Goal: Information Seeking & Learning: Learn about a topic

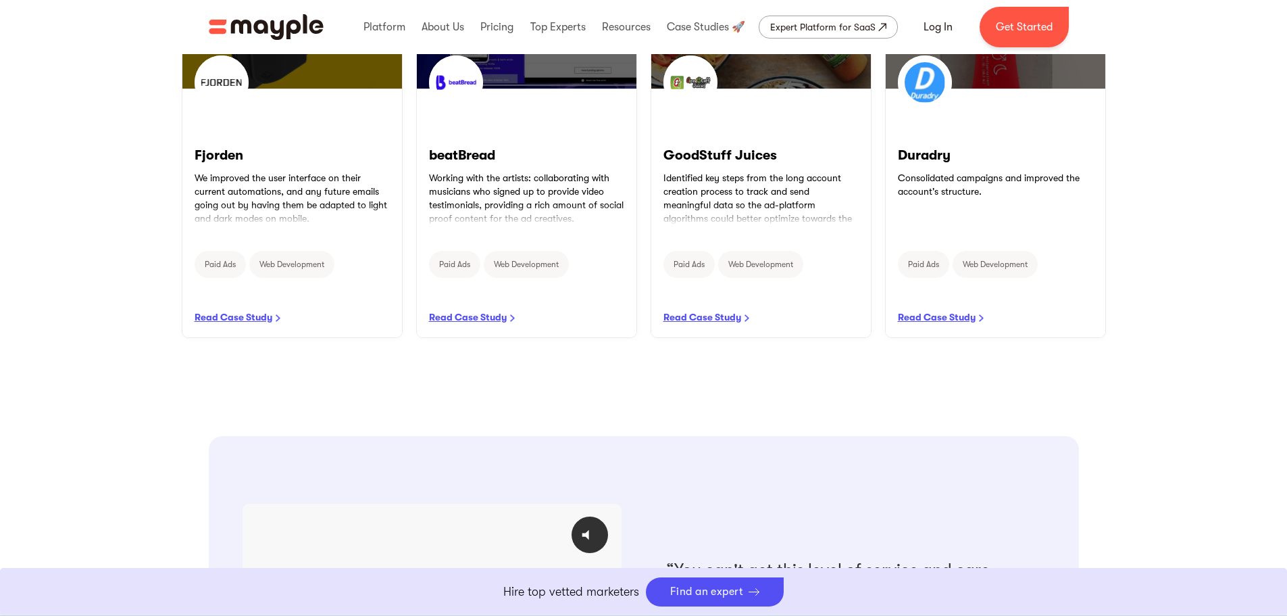
scroll to position [541, 0]
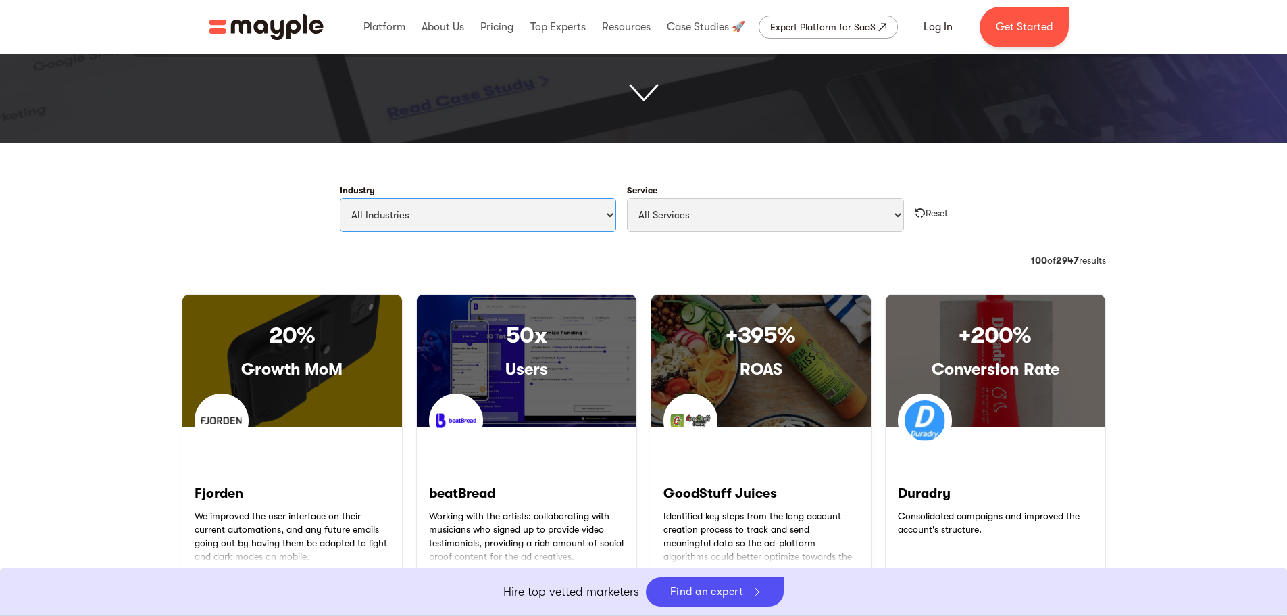
click at [588, 220] on select "All Industries Travel & Leisure Nonprofit & Government Automotive & Transportat…" at bounding box center [478, 215] width 277 height 34
click at [340, 198] on select "All Industries Travel & Leisure Nonprofit & Government Automotive & Transportat…" at bounding box center [478, 215] width 277 height 34
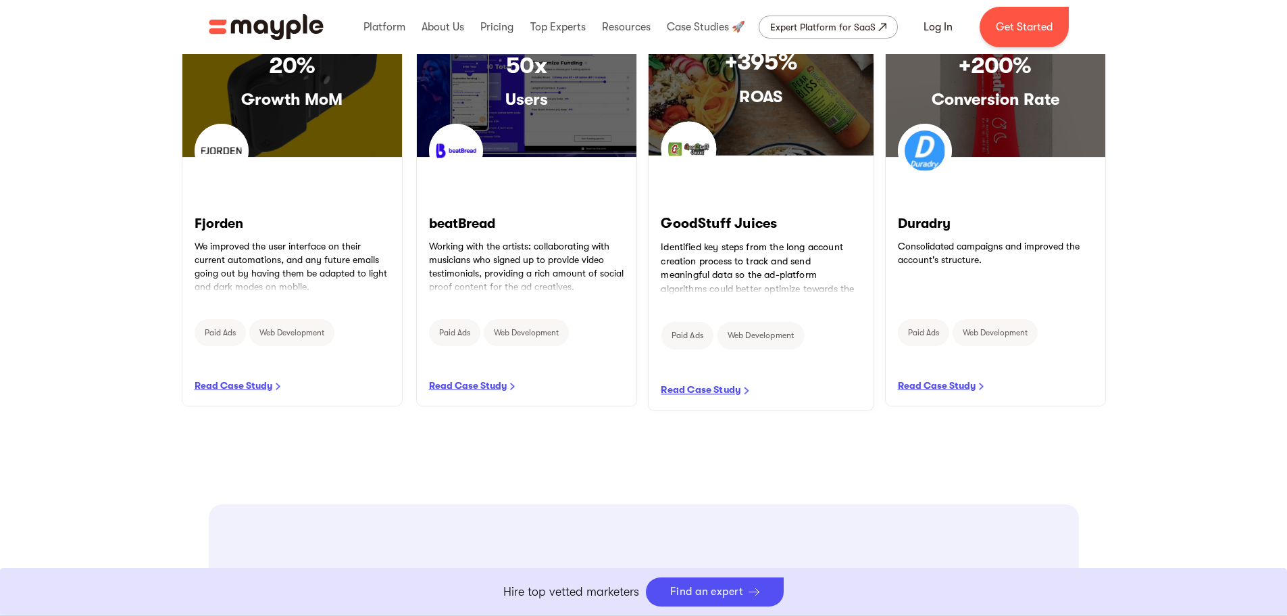
scroll to position [608, 0]
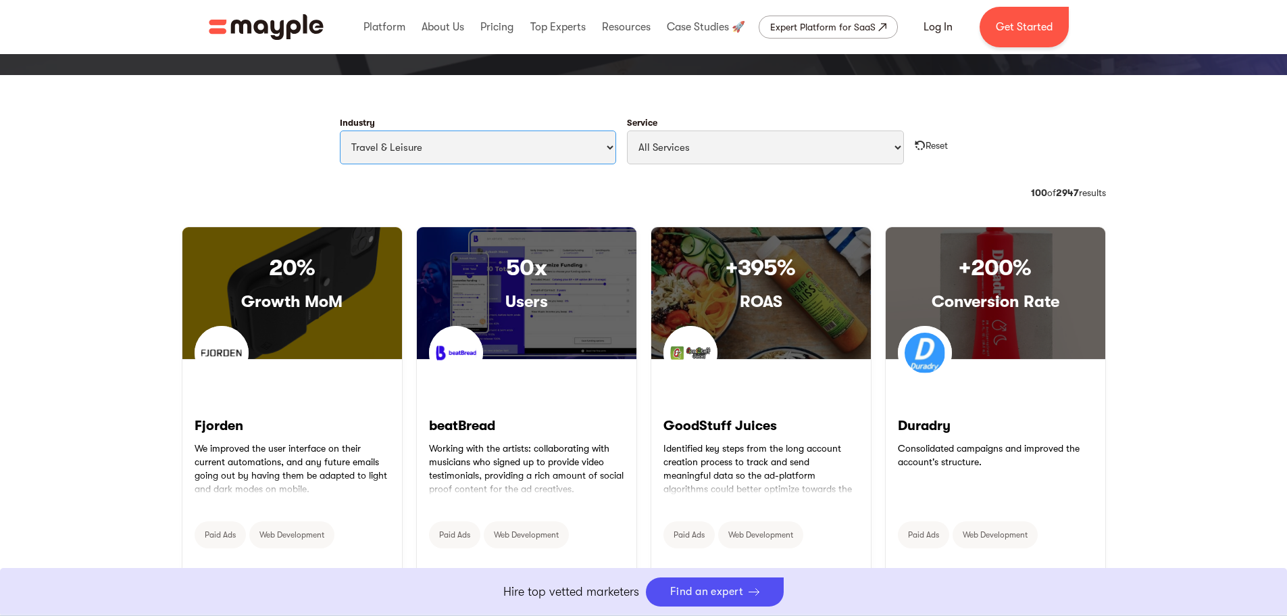
click at [524, 141] on select "All Industries Travel & Leisure Nonprofit & Government Automotive & Transportat…" at bounding box center [478, 147] width 277 height 34
select select "Sports, Outdoors & Fitness"
click at [340, 130] on select "All Industries Travel & Leisure Nonprofit & Government Automotive & Transportat…" at bounding box center [478, 147] width 277 height 34
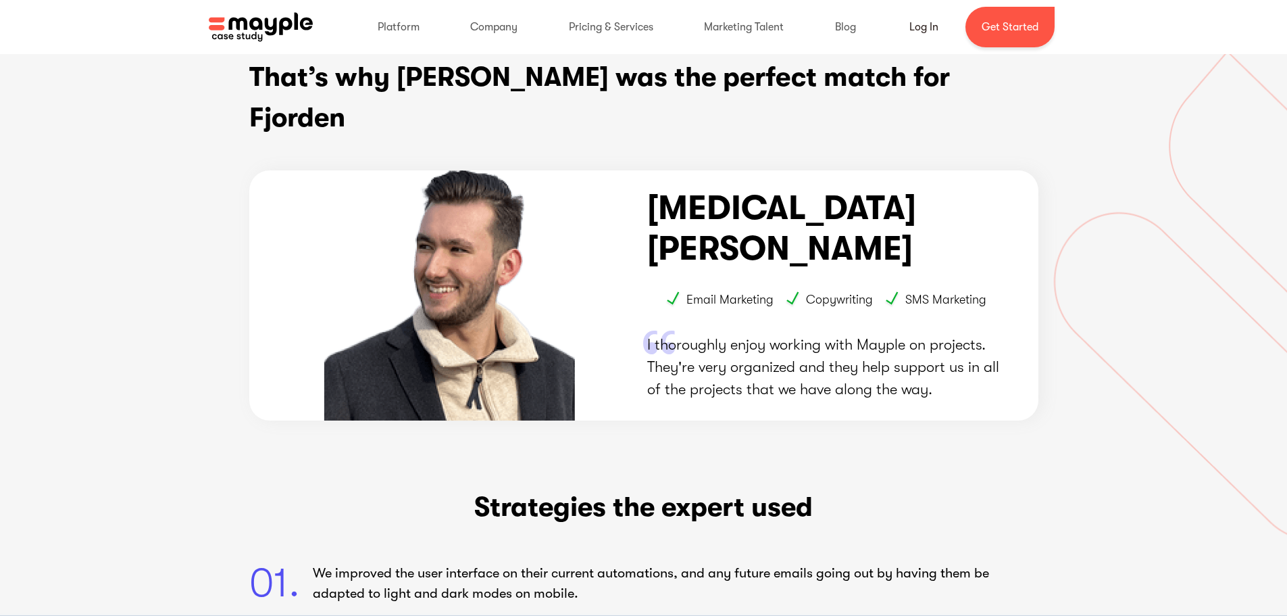
scroll to position [1077, 0]
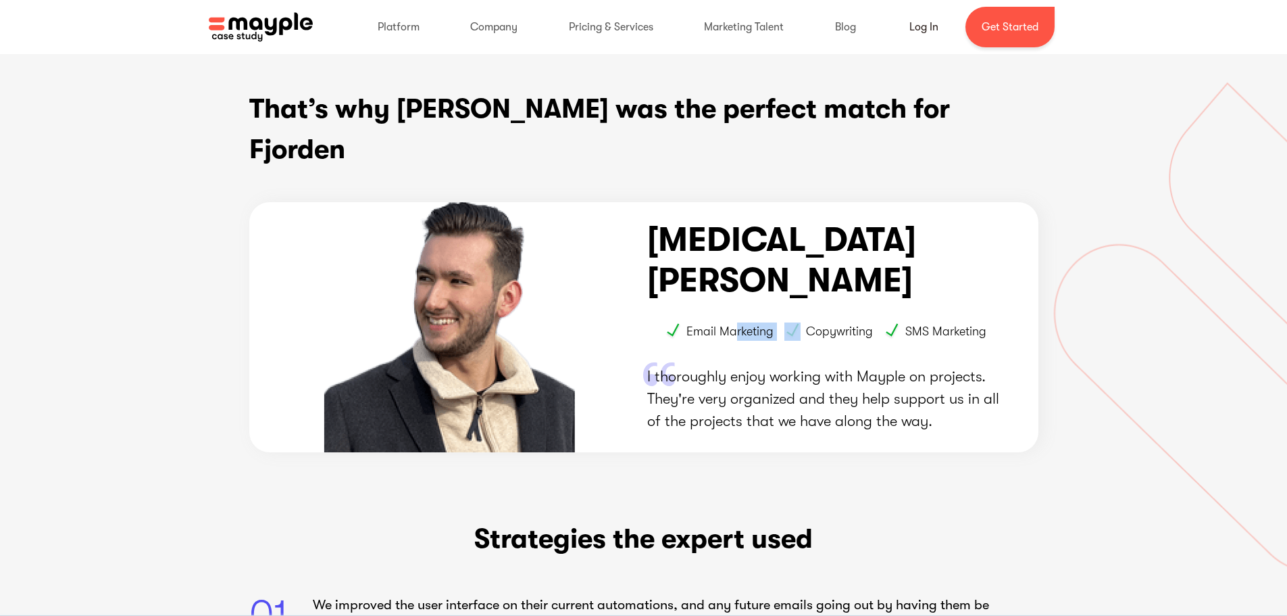
drag, startPoint x: 736, startPoint y: 279, endPoint x: 811, endPoint y: 273, distance: 75.2
click at [810, 322] on div "Email Marketing Copywriting SMS Marketing" at bounding box center [826, 331] width 322 height 18
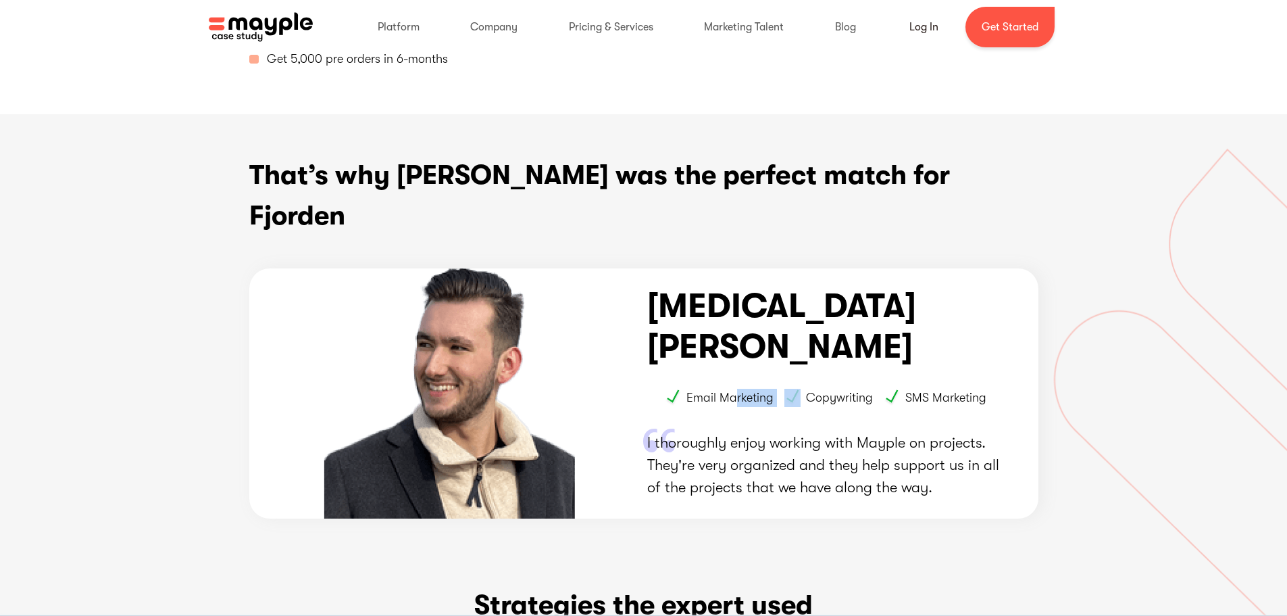
scroll to position [1013, 0]
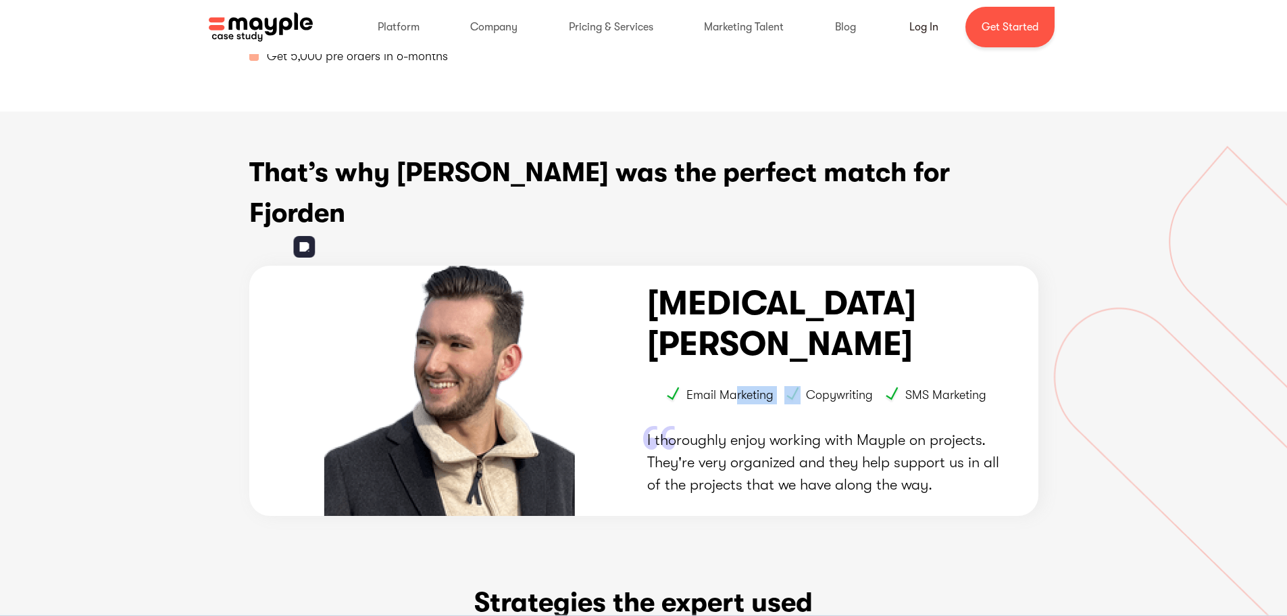
click at [465, 266] on img at bounding box center [441, 391] width 317 height 250
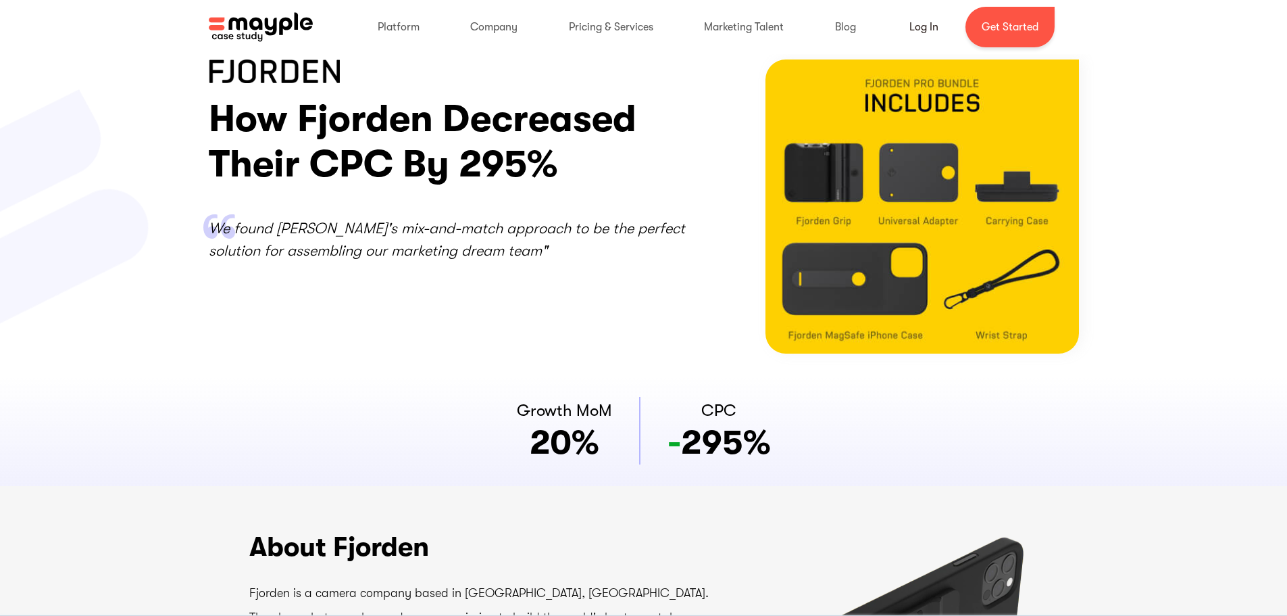
scroll to position [0, 0]
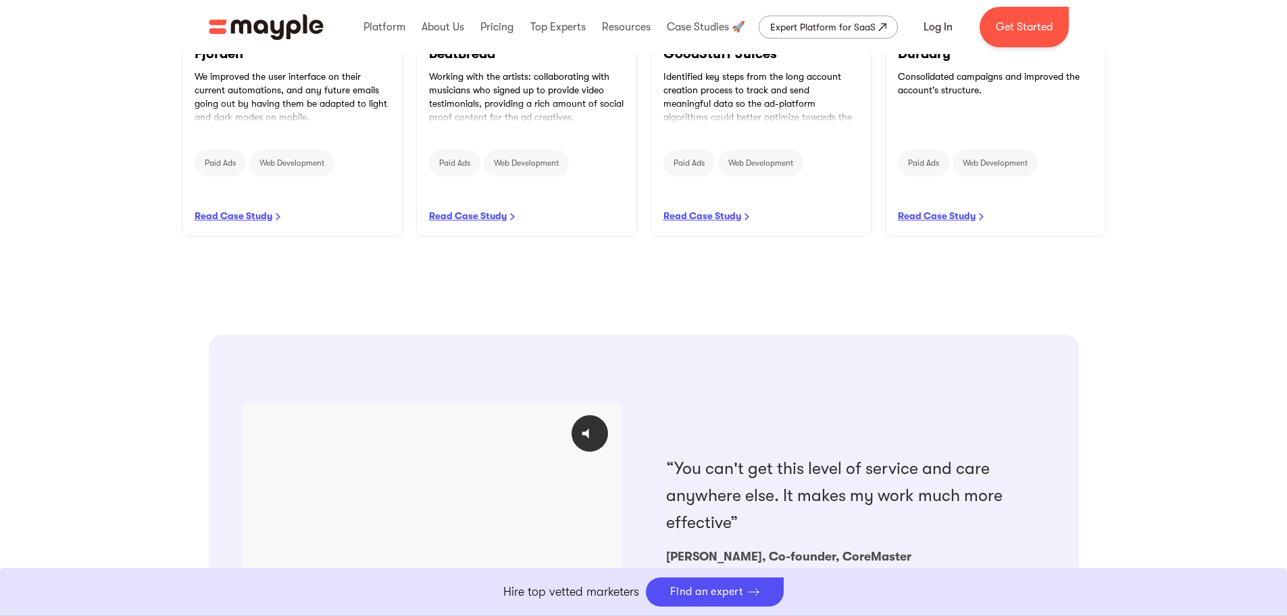
scroll to position [510, 0]
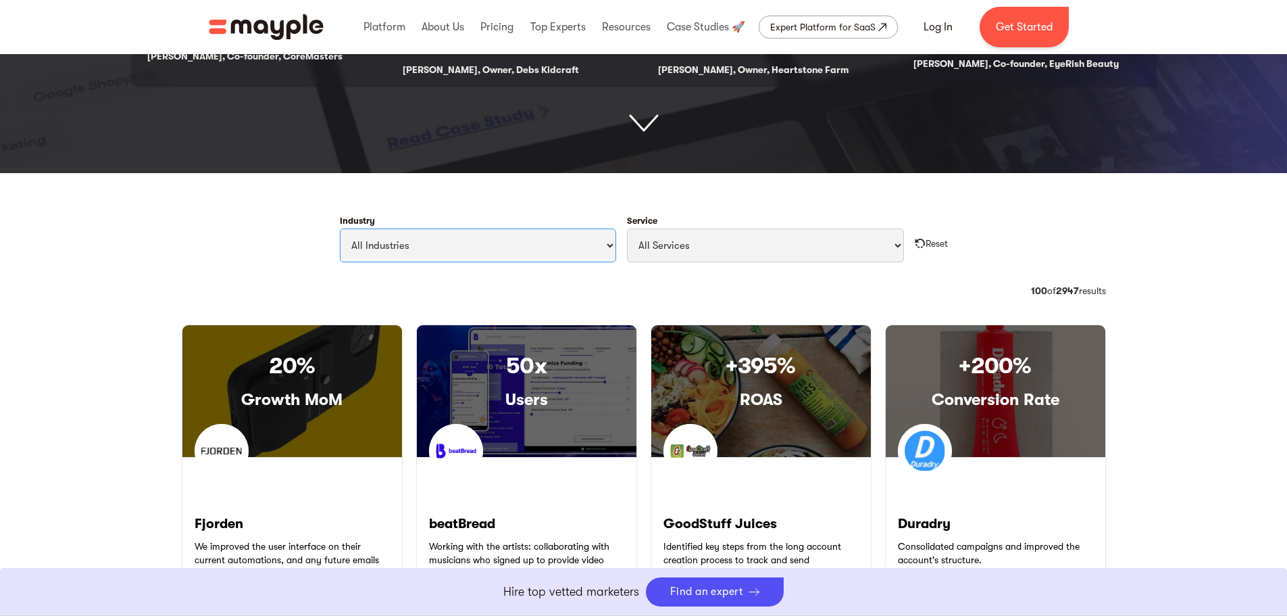
click at [502, 255] on select "All Industries Travel & Leisure Nonprofit & Government Automotive & Transportat…" at bounding box center [478, 245] width 277 height 34
select select "Travel & Leisure"
click at [340, 228] on select "All Industries Travel & Leisure Nonprofit & Government Automotive & Transportat…" at bounding box center [478, 245] width 277 height 34
click at [749, 258] on select "All Services Paid Ads Email Marketing SEO CRO Social Media Management Marketing…" at bounding box center [765, 245] width 277 height 34
click at [627, 228] on select "All Services Paid Ads Email Marketing SEO CRO Social Media Management Marketing…" at bounding box center [765, 245] width 277 height 34
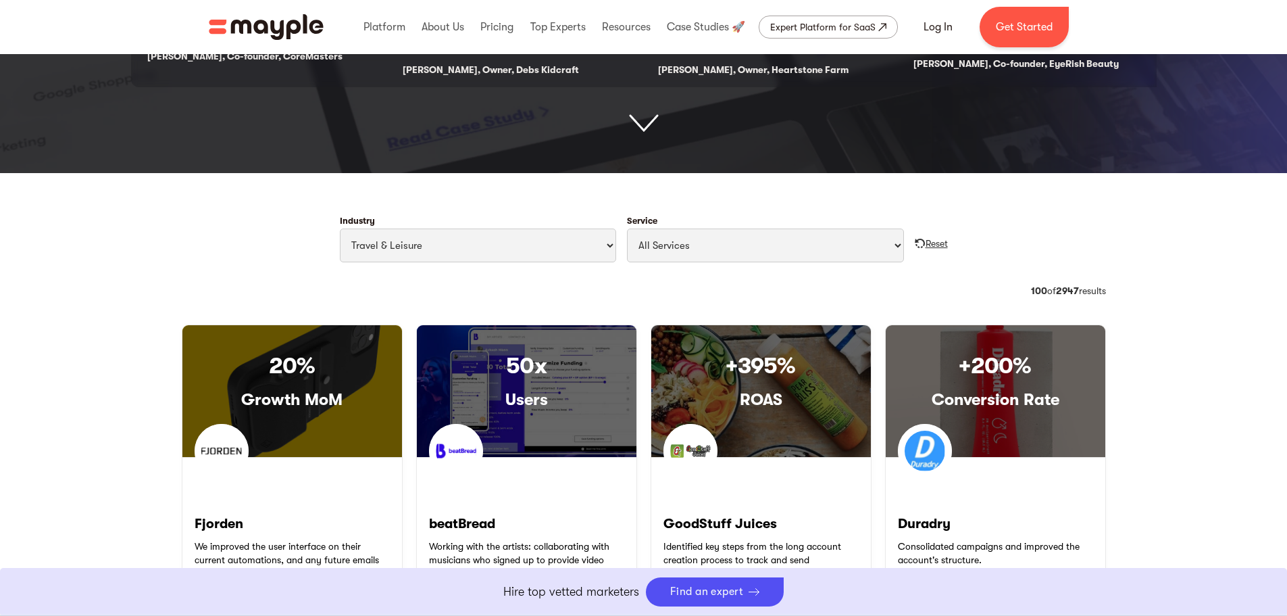
click at [930, 245] on div "Reset" at bounding box center [937, 243] width 22 height 14
click at [744, 249] on select "All Services Paid Ads Email Marketing SEO CRO Social Media Management Marketing…" at bounding box center [765, 245] width 277 height 34
click at [627, 228] on select "All Services Paid Ads Email Marketing SEO CRO Social Media Management Marketing…" at bounding box center [765, 245] width 277 height 34
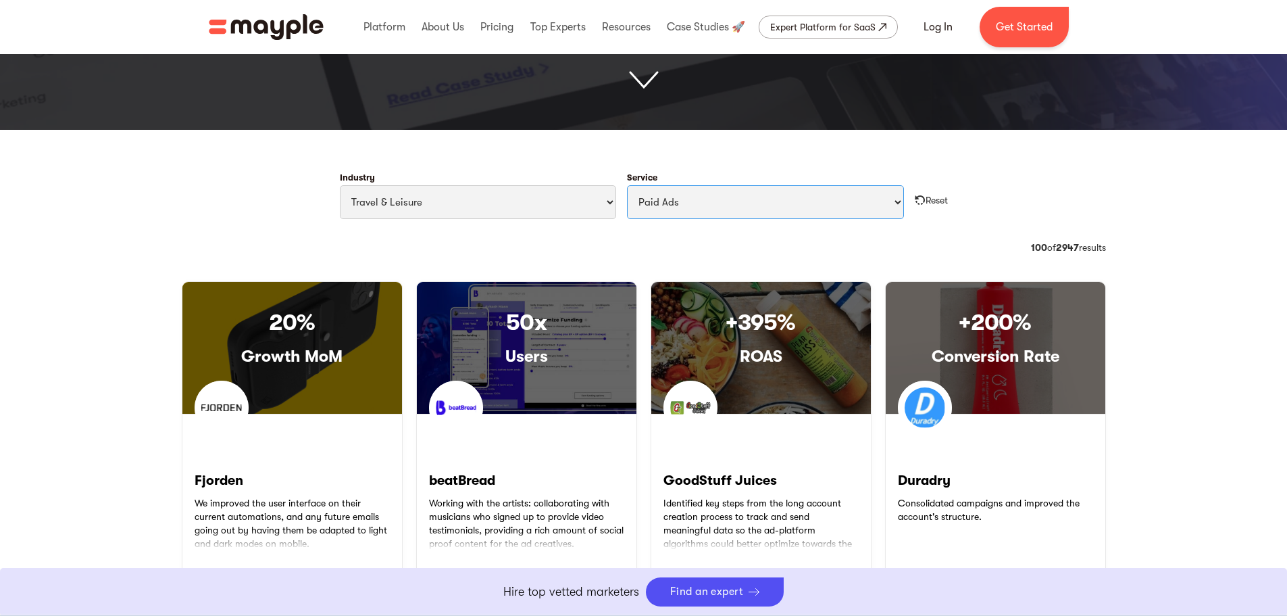
scroll to position [578, 0]
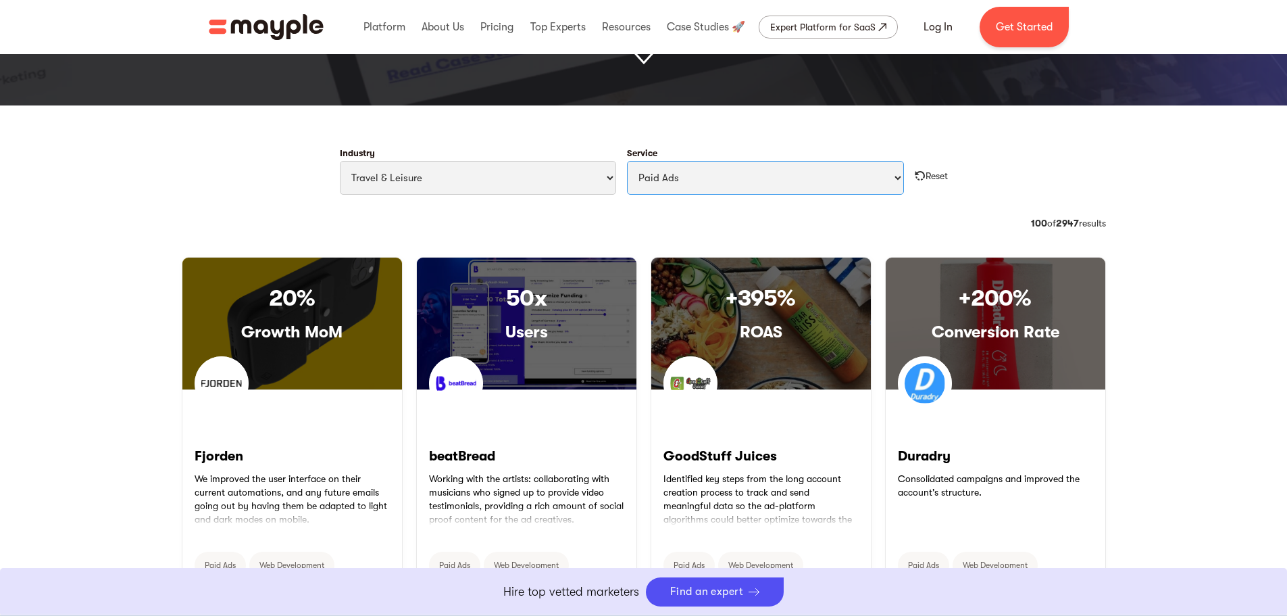
click at [795, 189] on select "All Services Paid Ads Email Marketing SEO CRO Social Media Management Marketing…" at bounding box center [765, 178] width 277 height 34
click at [627, 161] on select "All Services Paid Ads Email Marketing SEO CRO Social Media Management Marketing…" at bounding box center [765, 178] width 277 height 34
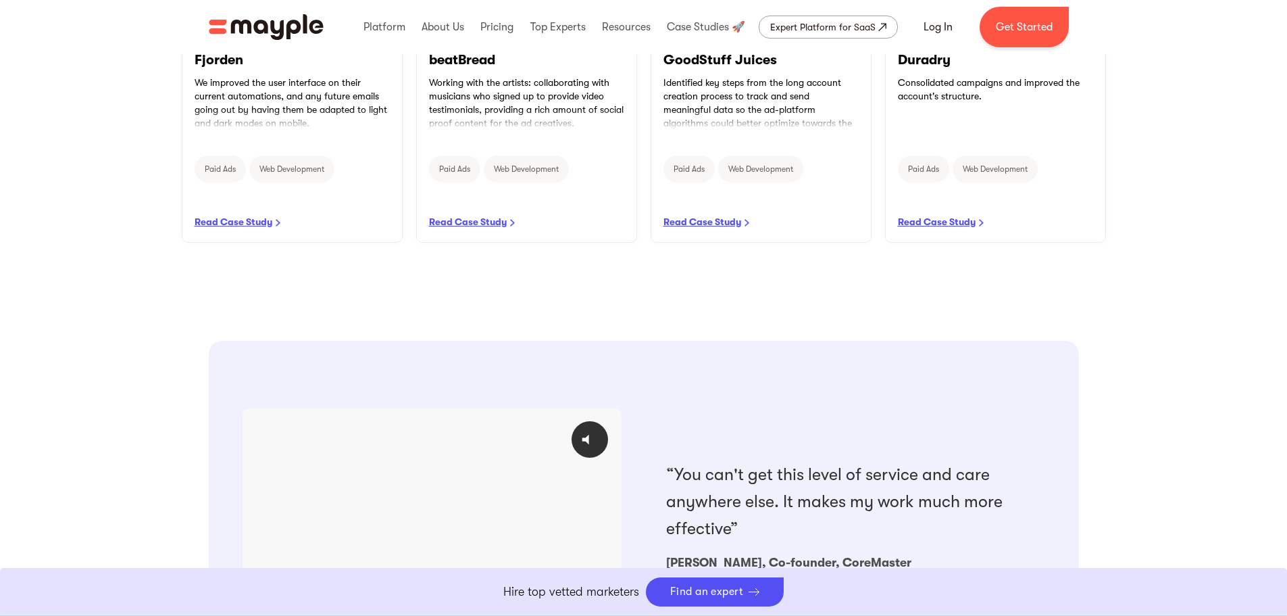
scroll to position [915, 0]
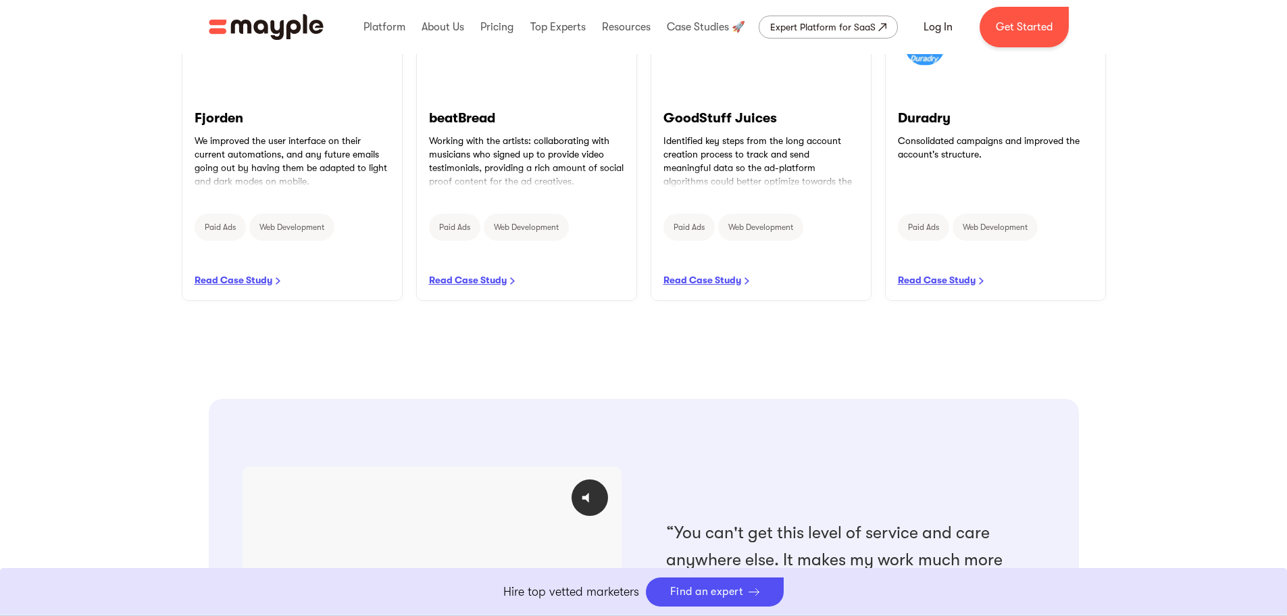
click at [702, 379] on div at bounding box center [643, 378] width 1287 height 41
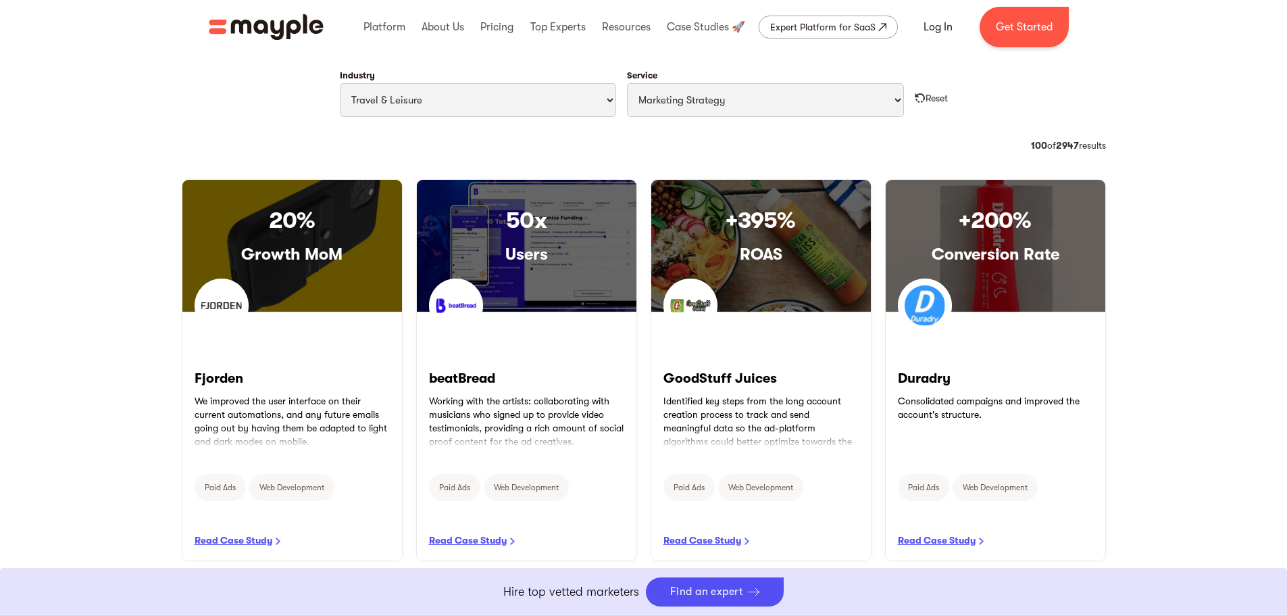
scroll to position [578, 0]
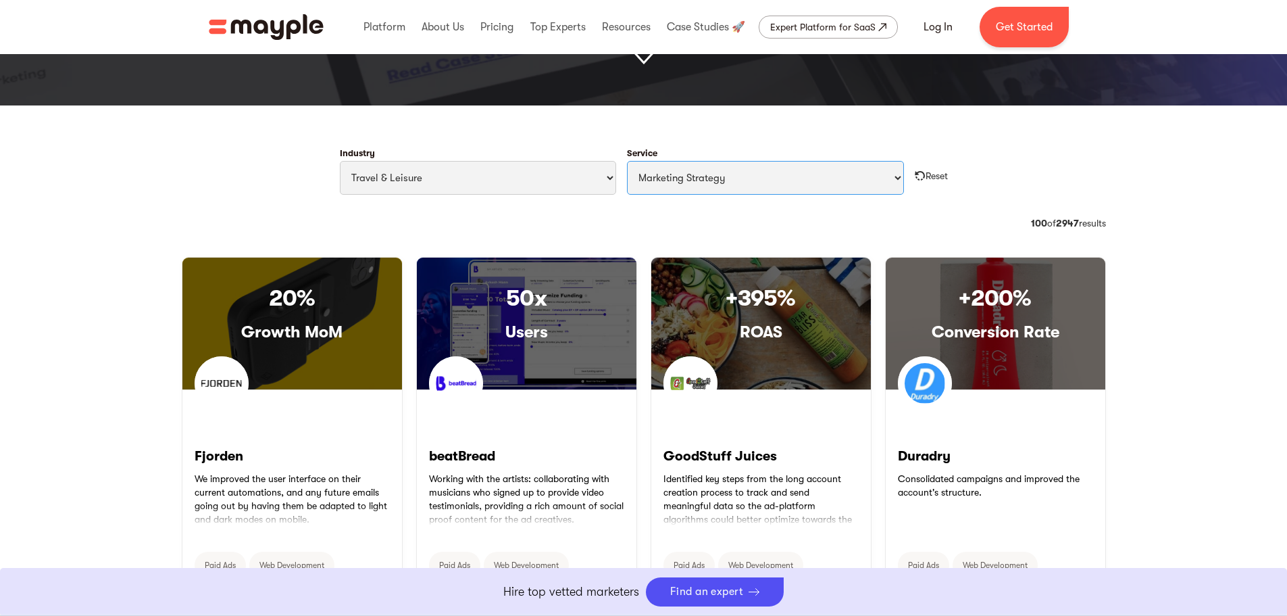
click at [649, 184] on select "All Services Paid Ads Email Marketing SEO CRO Social Media Management Marketing…" at bounding box center [765, 178] width 277 height 34
select select "Email Marketing"
click at [627, 161] on select "All Services Paid Ads Email Marketing SEO CRO Social Media Management Marketing…" at bounding box center [765, 178] width 277 height 34
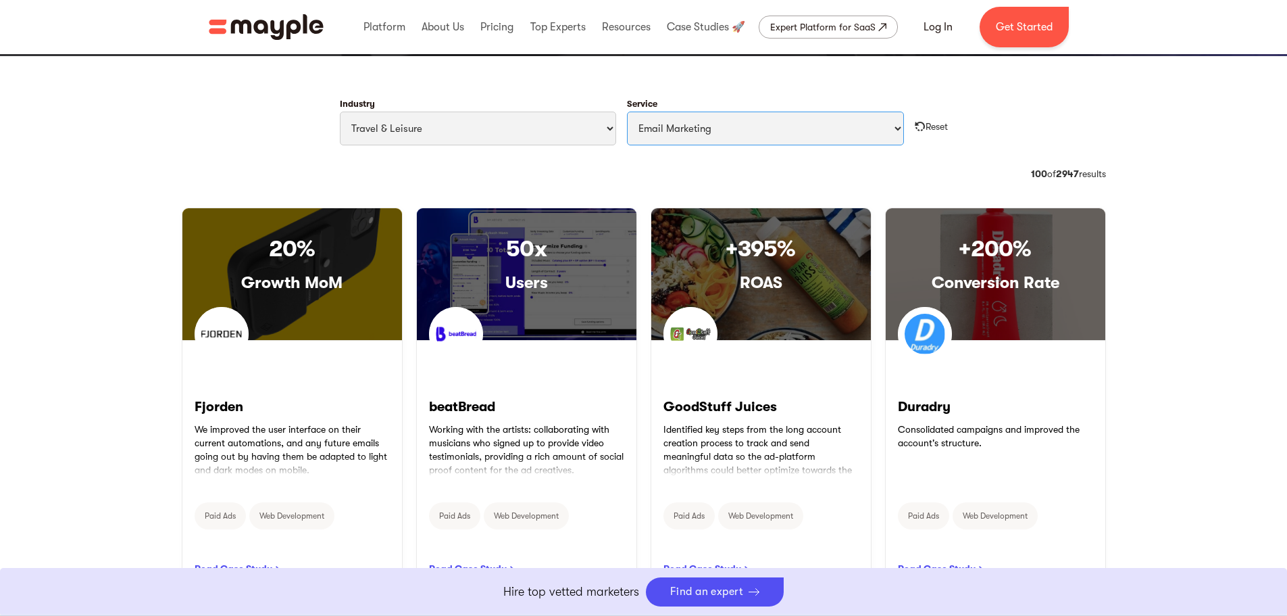
scroll to position [510, 0]
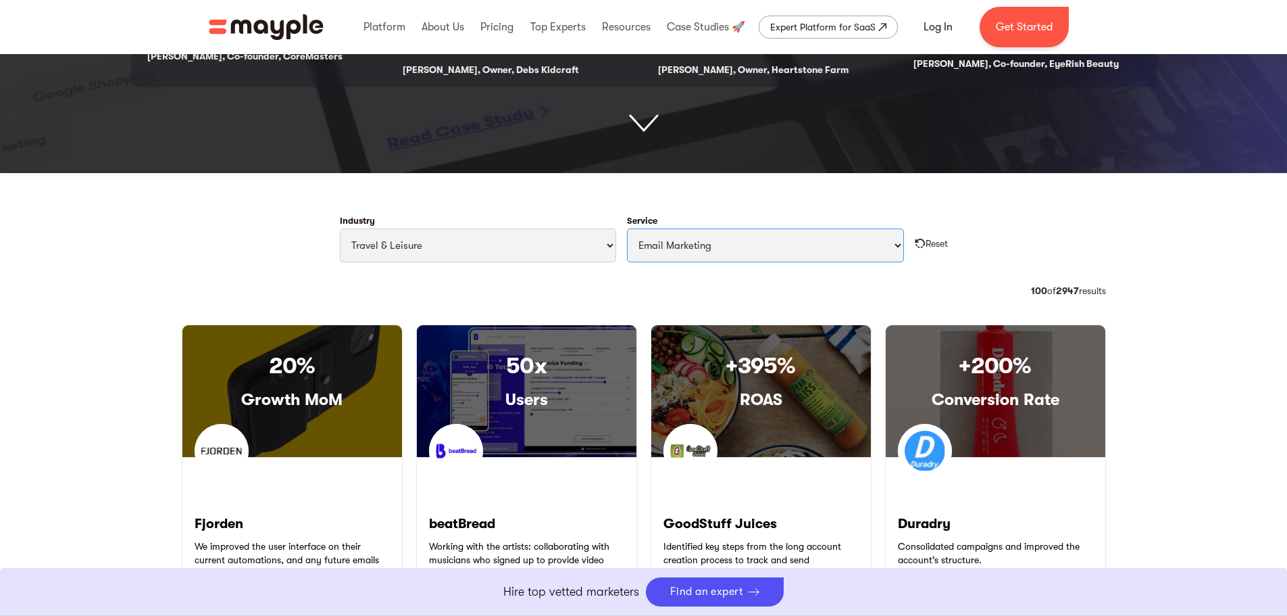
click at [627, 228] on select "All Services Paid Ads Email Marketing SEO CRO Social Media Management Marketing…" at bounding box center [765, 245] width 277 height 34
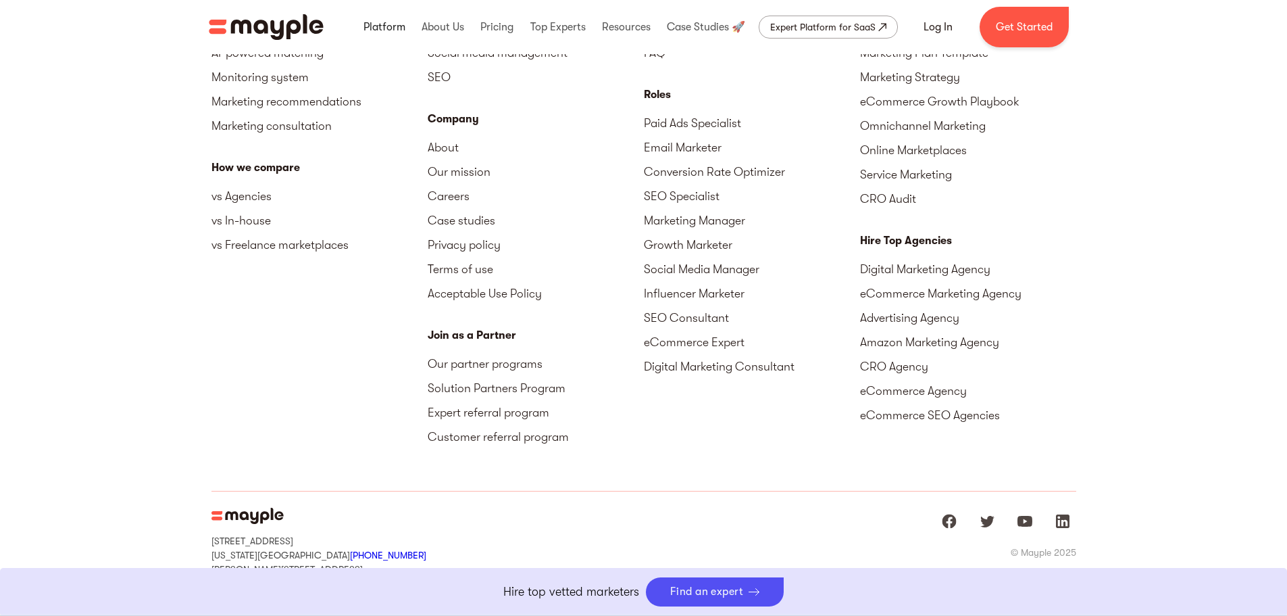
scroll to position [1751, 0]
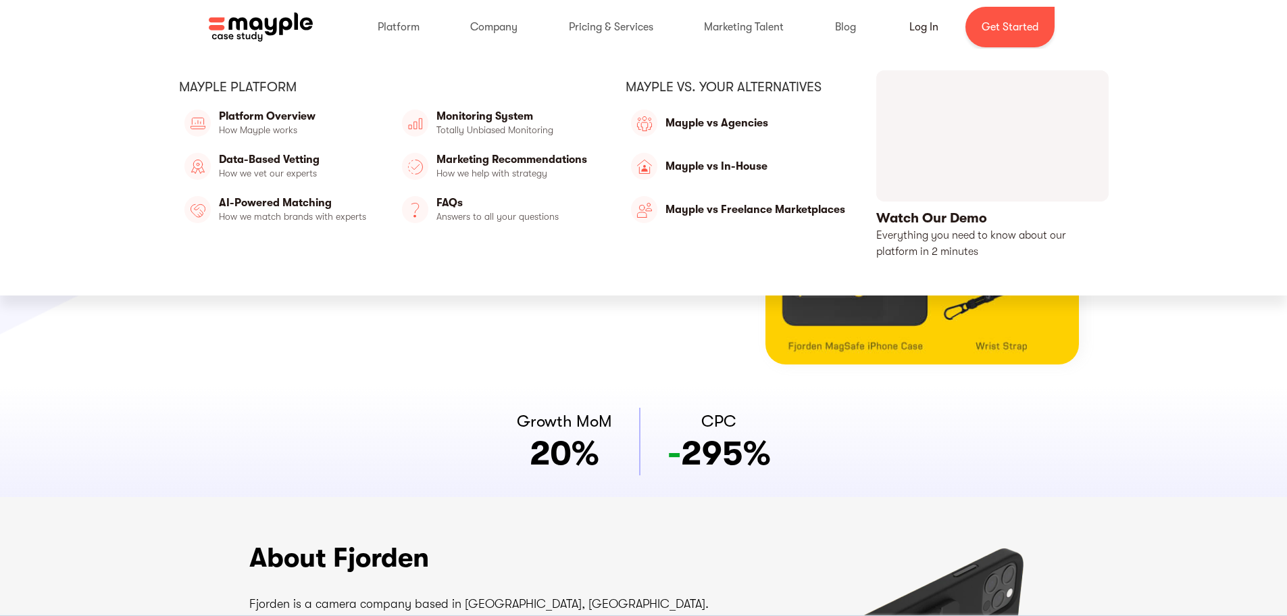
click at [918, 172] on link "open lightbox" at bounding box center [992, 165] width 232 height 190
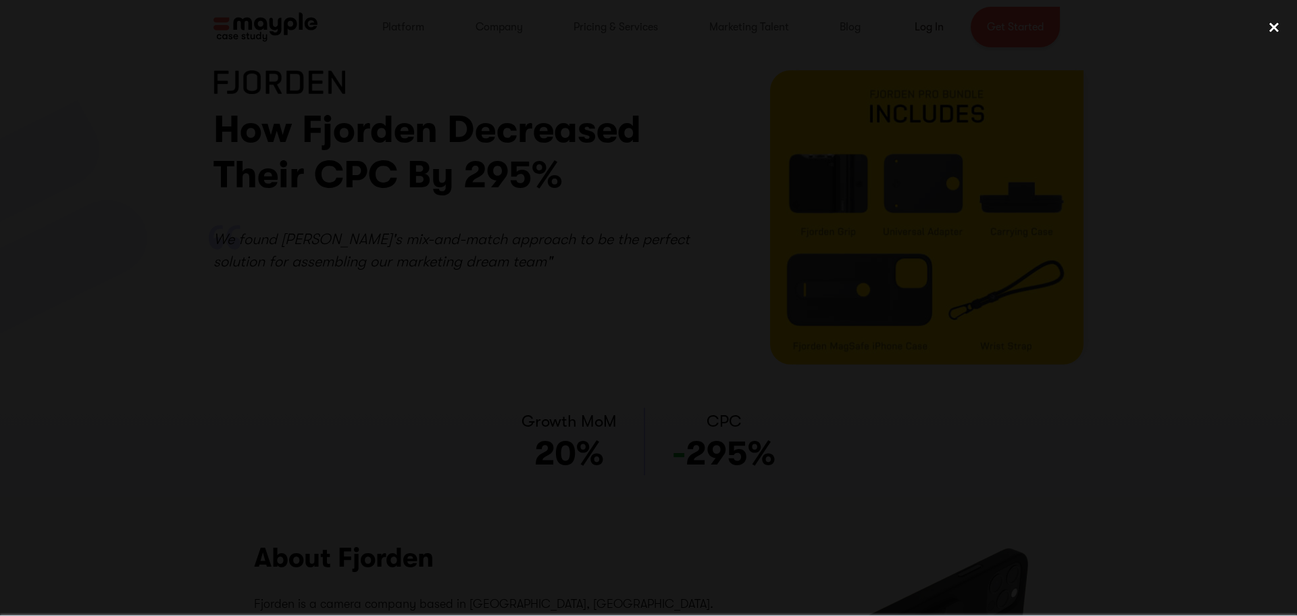
click at [1275, 28] on div "close lightbox" at bounding box center [1274, 27] width 46 height 30
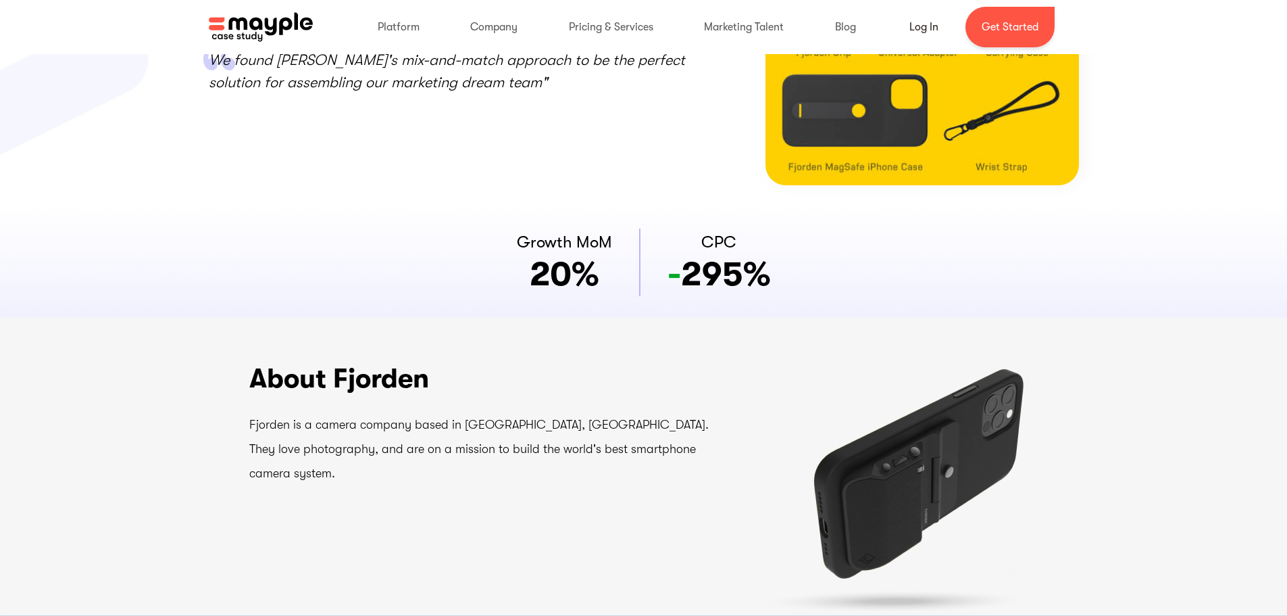
scroll to position [203, 0]
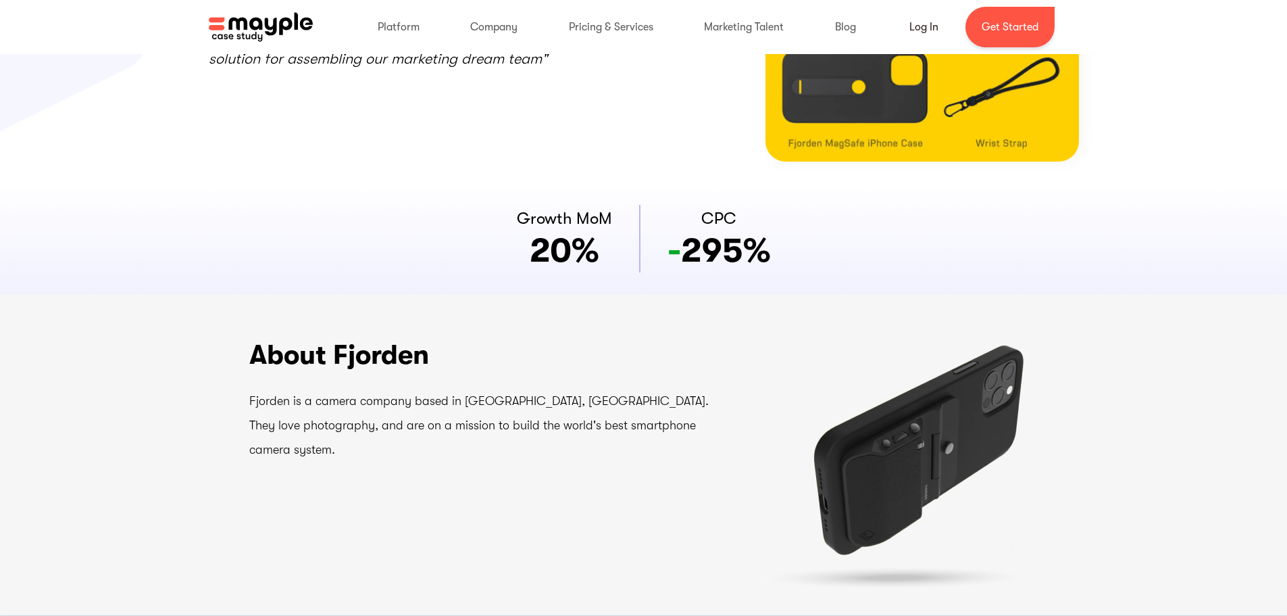
click at [695, 510] on div "About Fjorden Fjorden is a camera company based in [GEOGRAPHIC_DATA], [GEOGRAPH…" at bounding box center [486, 461] width 474 height 255
